Goal: Information Seeking & Learning: Check status

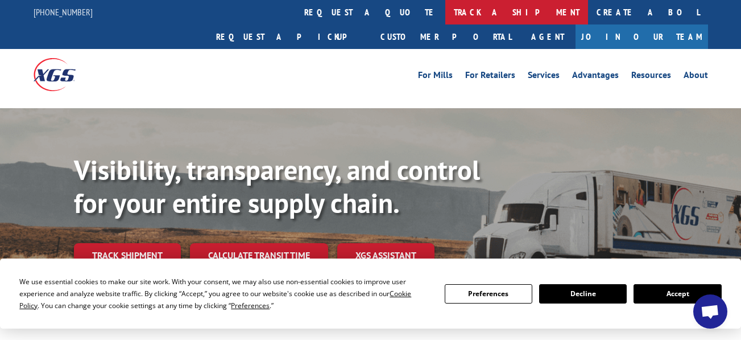
click at [446, 21] on link "track a shipment" at bounding box center [517, 12] width 143 height 24
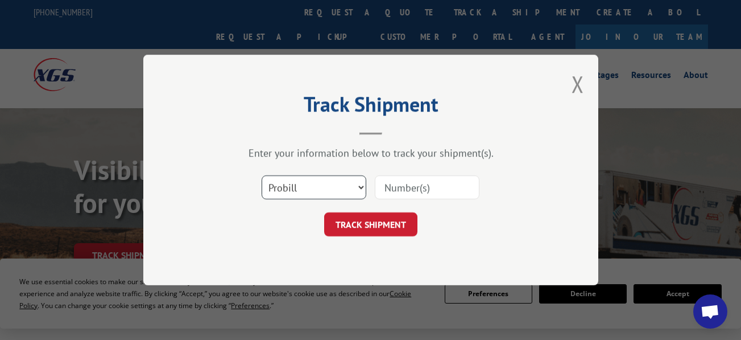
drag, startPoint x: 288, startPoint y: 186, endPoint x: 427, endPoint y: 195, distance: 138.6
click at [289, 186] on select "Select category... Probill BOL PO" at bounding box center [314, 187] width 105 height 24
click at [437, 189] on input at bounding box center [427, 187] width 105 height 24
type input "7146900"
click button "TRACK SHIPMENT" at bounding box center [370, 224] width 93 height 24
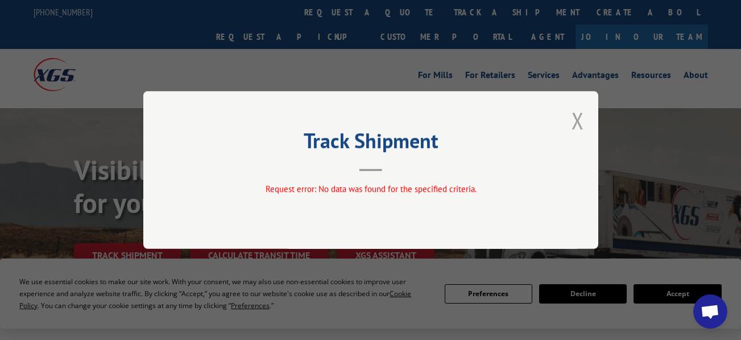
click at [582, 119] on button "Close modal" at bounding box center [578, 120] width 13 height 30
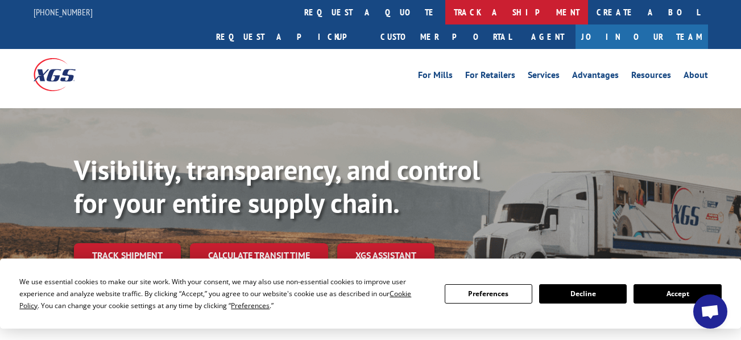
click at [446, 15] on link "track a shipment" at bounding box center [517, 12] width 143 height 24
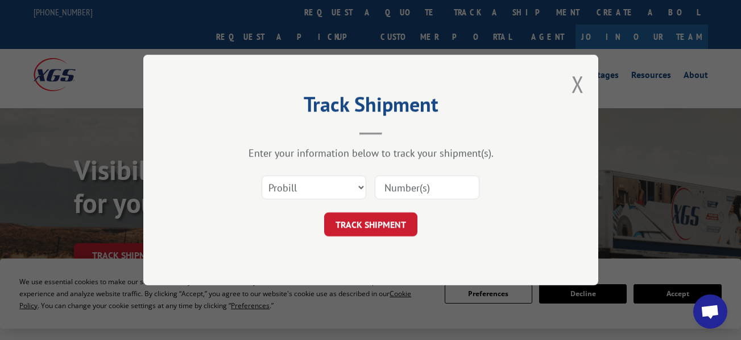
click at [383, 194] on input at bounding box center [427, 187] width 105 height 24
type input "71469000"
click at [386, 225] on button "TRACK SHIPMENT" at bounding box center [370, 224] width 93 height 24
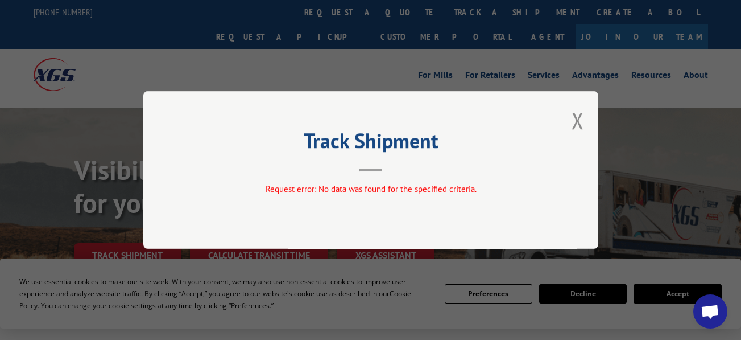
click at [560, 129] on div "Track Shipment Request error: No data was found for the specified criteria." at bounding box center [370, 170] width 455 height 158
